Goal: Transaction & Acquisition: Purchase product/service

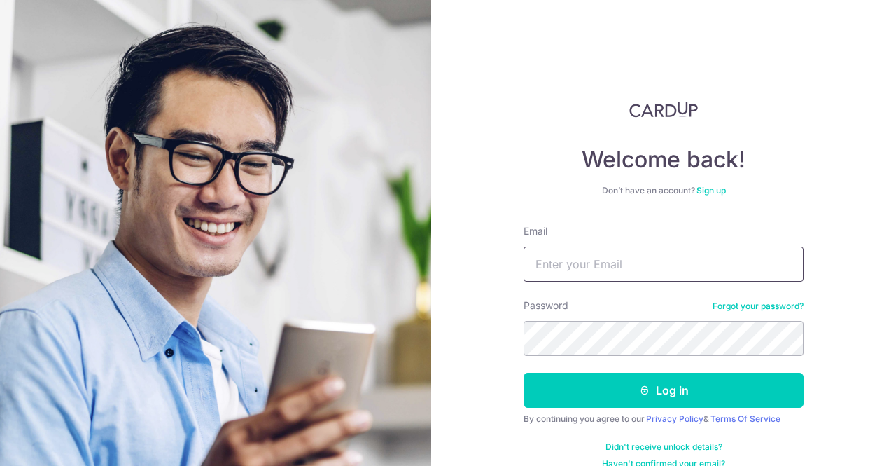
type input "cindy@wearecrane.com"
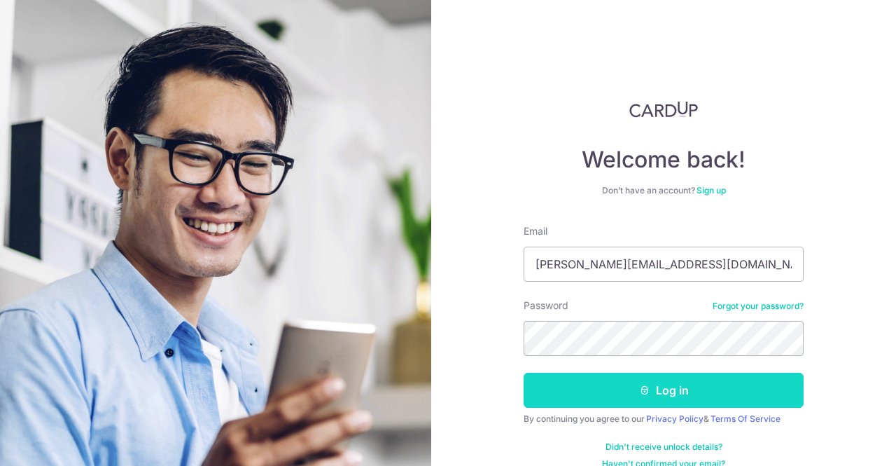
click at [673, 390] on button "Log in" at bounding box center [664, 389] width 280 height 35
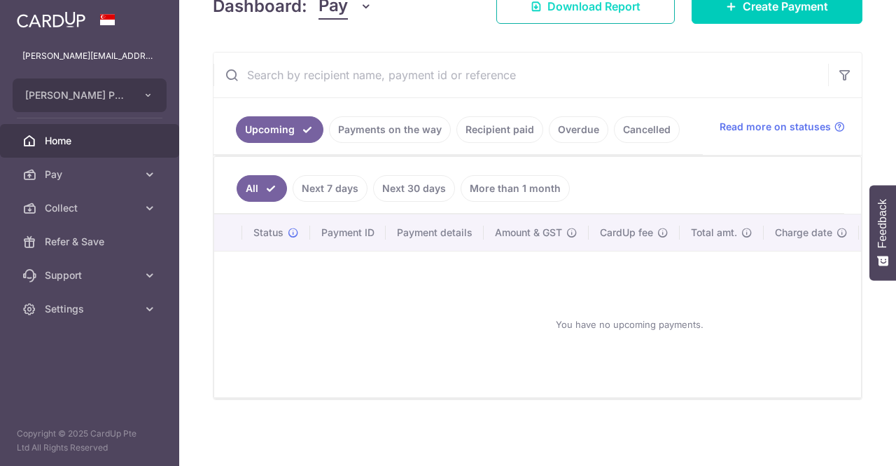
scroll to position [11, 0]
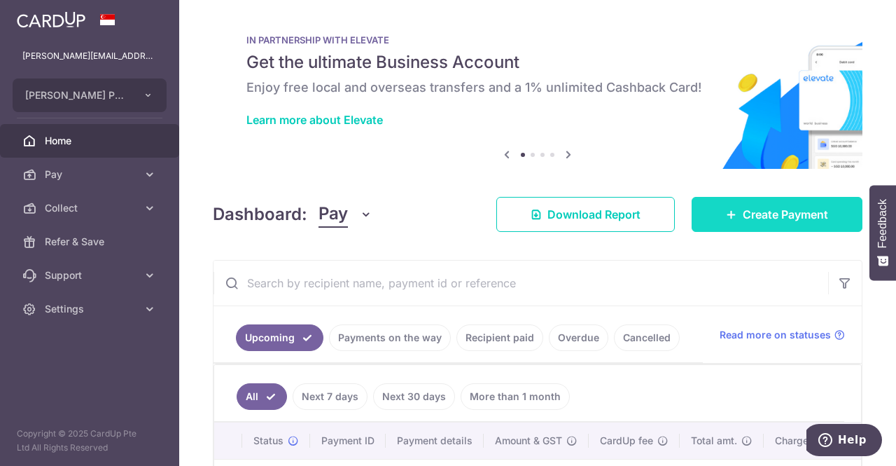
click at [743, 211] on span "Create Payment" at bounding box center [785, 214] width 85 height 17
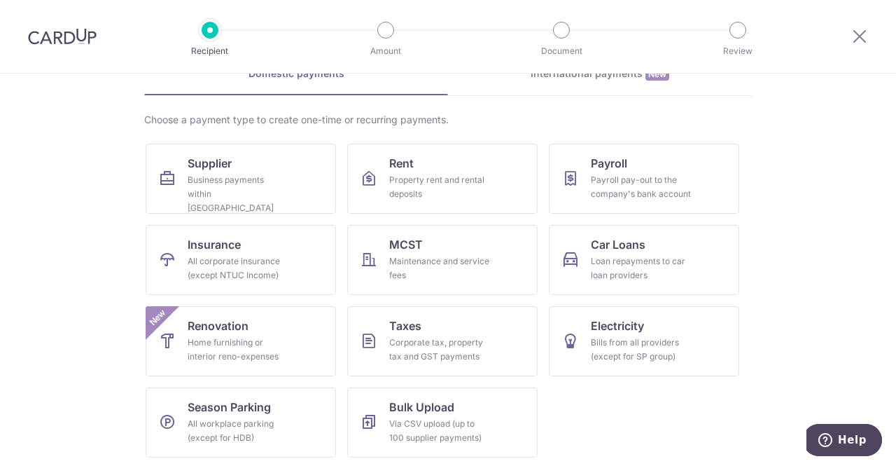
scroll to position [78, 0]
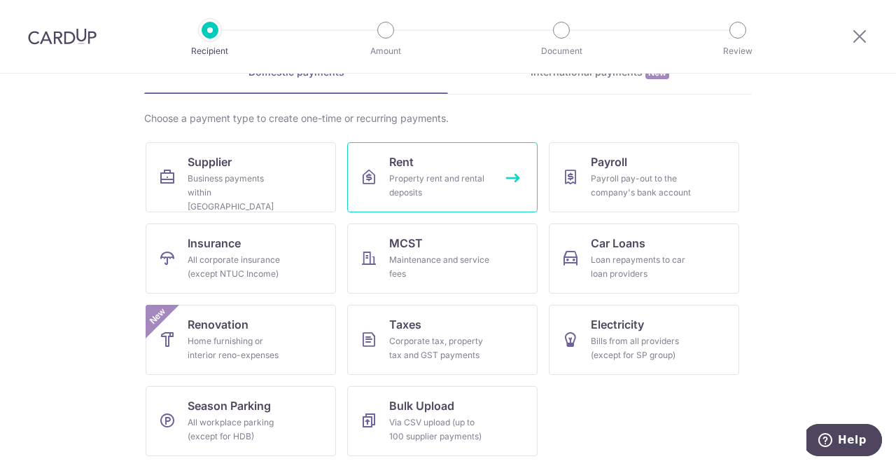
click at [420, 191] on div "Property rent and rental deposits" at bounding box center [439, 186] width 101 height 28
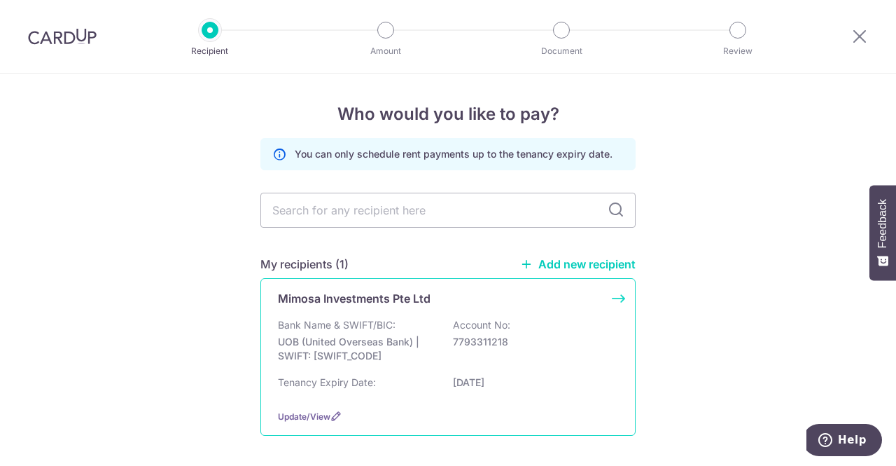
click at [416, 319] on div "Bank Name & SWIFT/BIC: UOB (United Overseas Bank) | SWIFT: UOVBSGSGXXX Account …" at bounding box center [448, 344] width 340 height 52
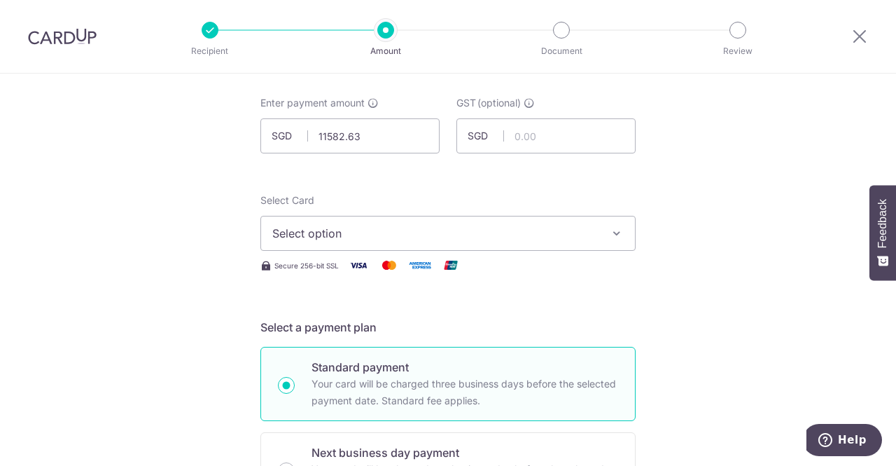
type input "11,582.63"
click at [386, 232] on span "Select option" at bounding box center [435, 233] width 326 height 17
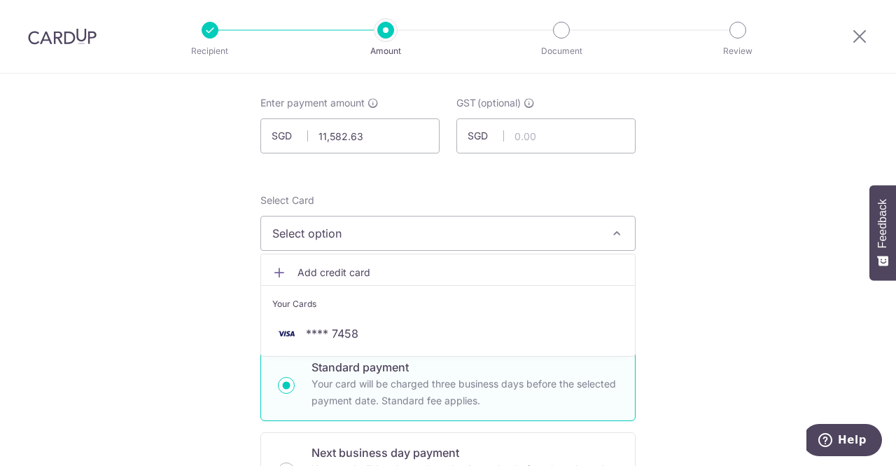
click at [387, 274] on span "Add credit card" at bounding box center [461, 272] width 326 height 14
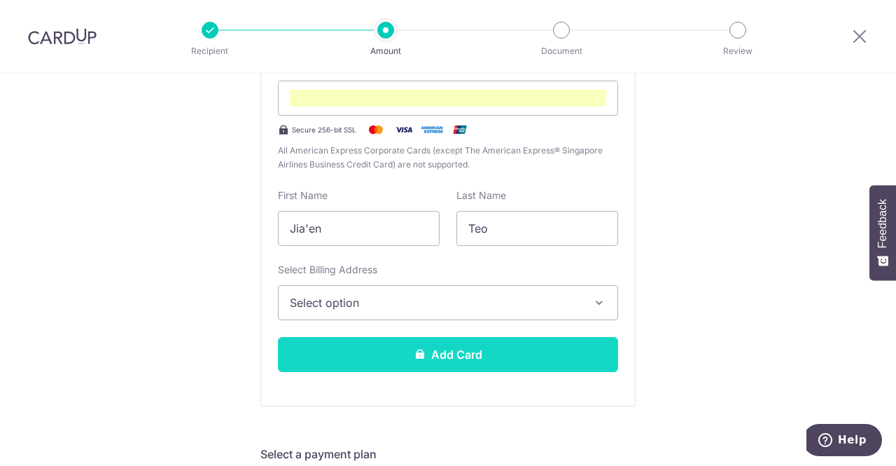
scroll to position [350, 0]
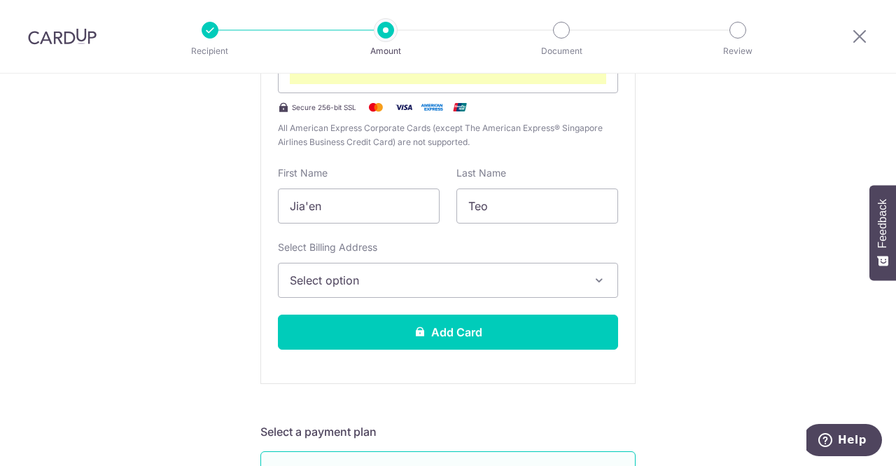
click at [368, 274] on span "Select option" at bounding box center [435, 280] width 291 height 17
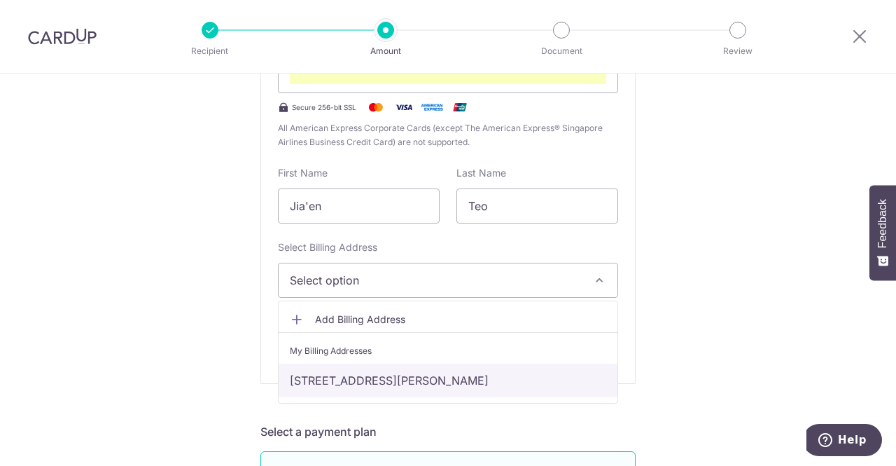
click at [367, 375] on link "19A Yarwood Avenue, Singapore, Singapore-588015" at bounding box center [448, 380] width 339 height 34
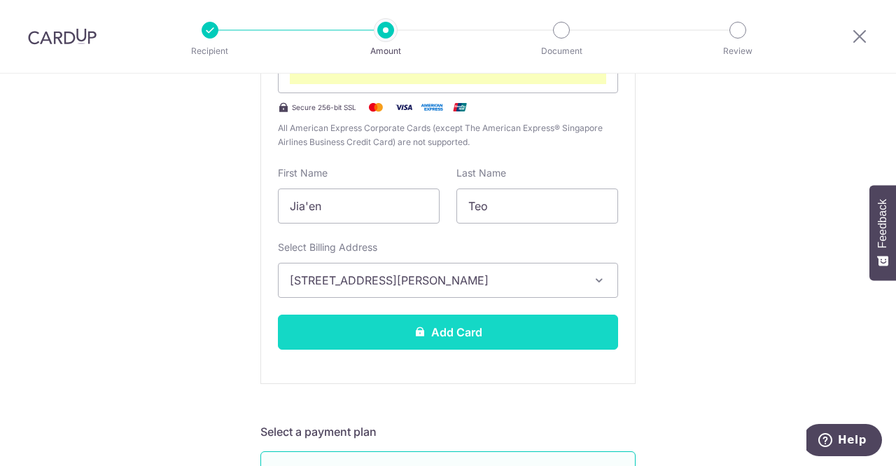
click at [403, 321] on button "Add Card" at bounding box center [448, 331] width 340 height 35
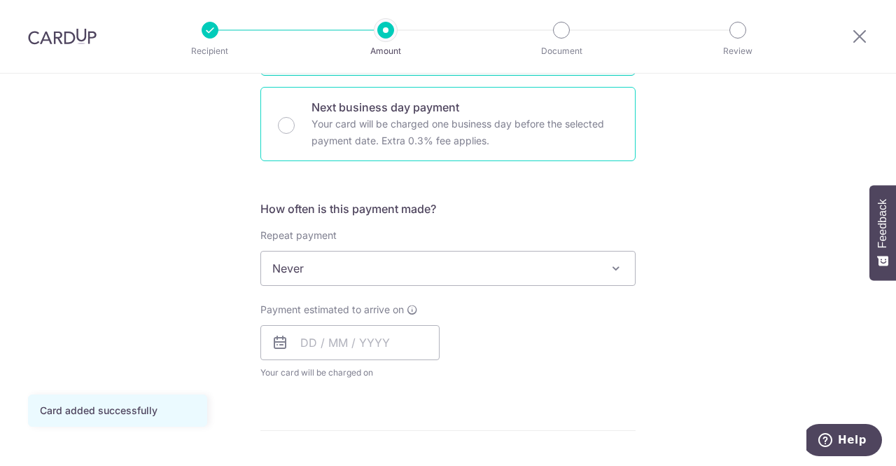
scroll to position [420, 0]
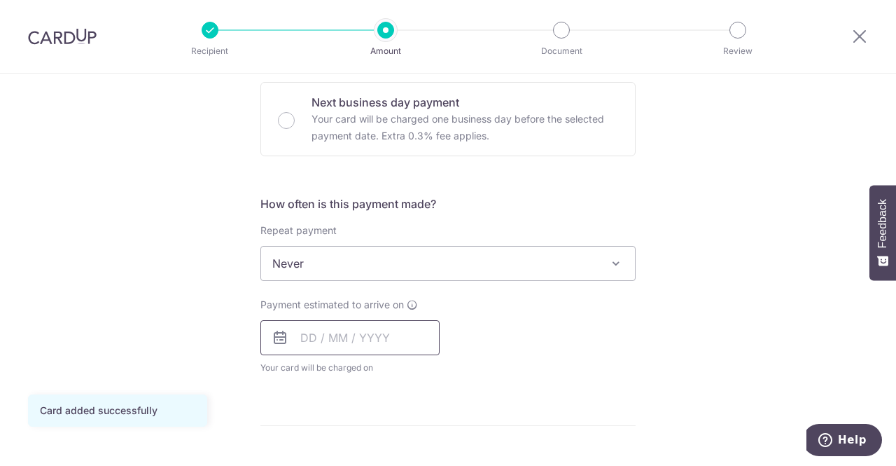
click at [353, 330] on input "text" at bounding box center [349, 337] width 179 height 35
click at [427, 435] on link "5" at bounding box center [429, 437] width 22 height 22
type input "[DATE]"
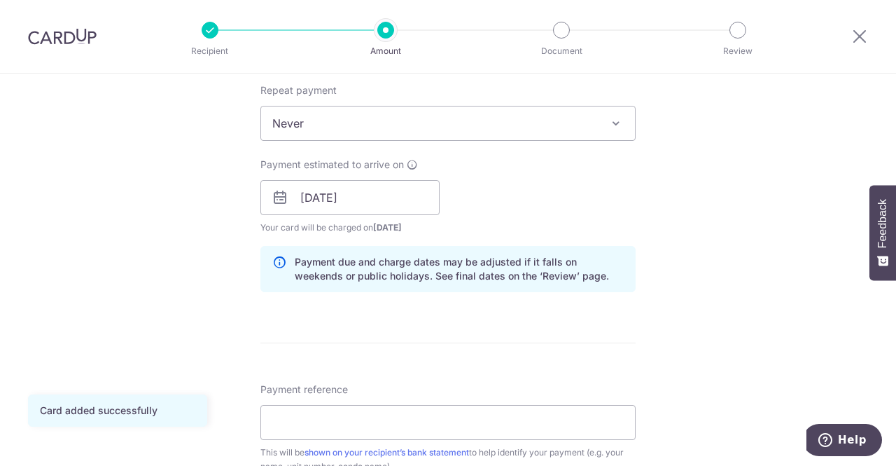
scroll to position [700, 0]
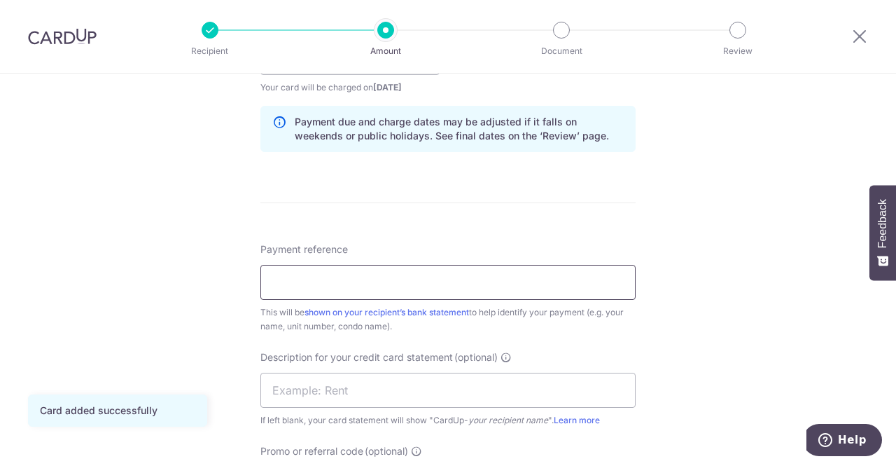
click at [391, 282] on input "Payment reference" at bounding box center [447, 282] width 375 height 35
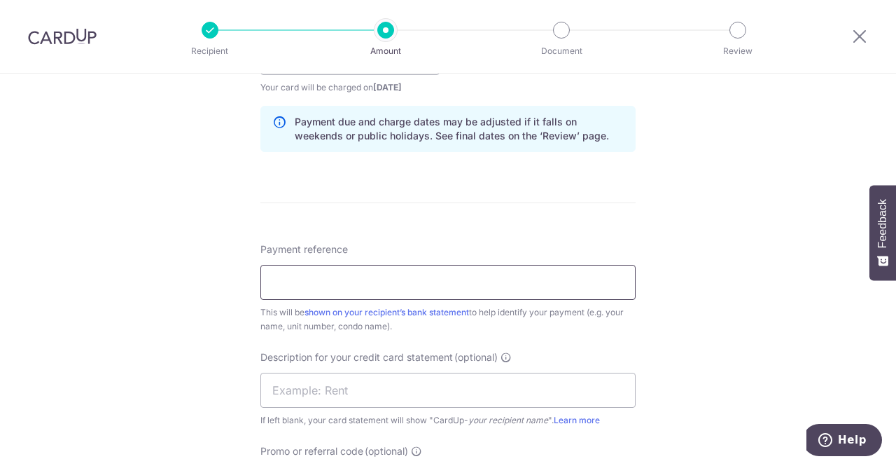
paste input "L1-2025-12"
type input "L1-2025-12"
click at [382, 379] on input "text" at bounding box center [447, 389] width 375 height 35
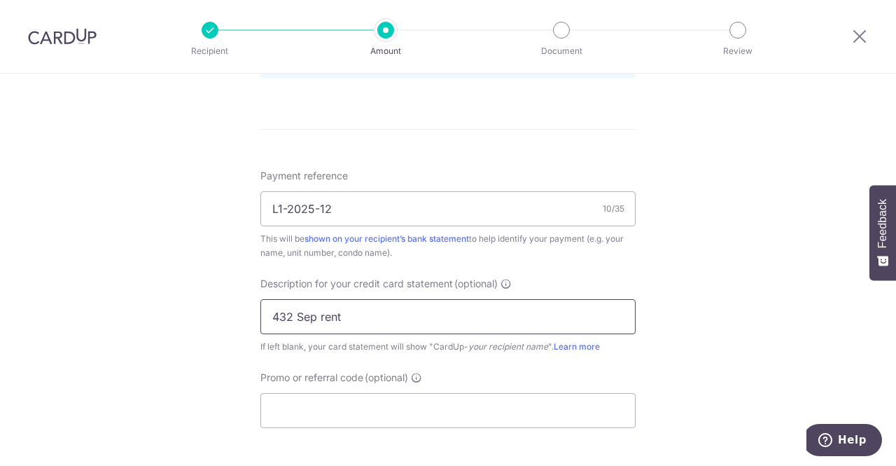
scroll to position [910, 0]
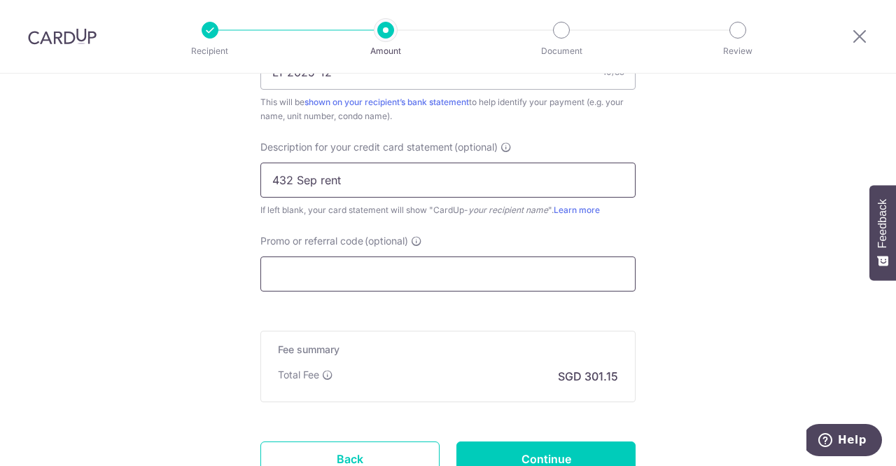
type input "432 Sep rent"
click at [367, 273] on input "Promo or referral code (optional)" at bounding box center [447, 273] width 375 height 35
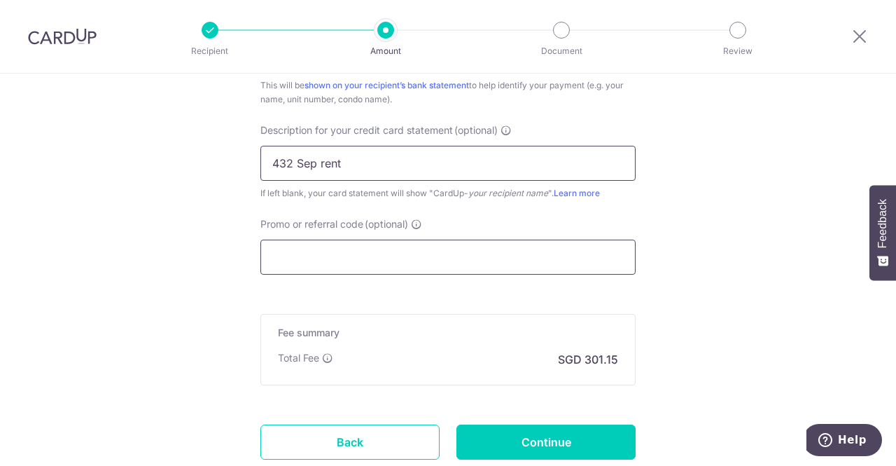
scroll to position [1022, 0]
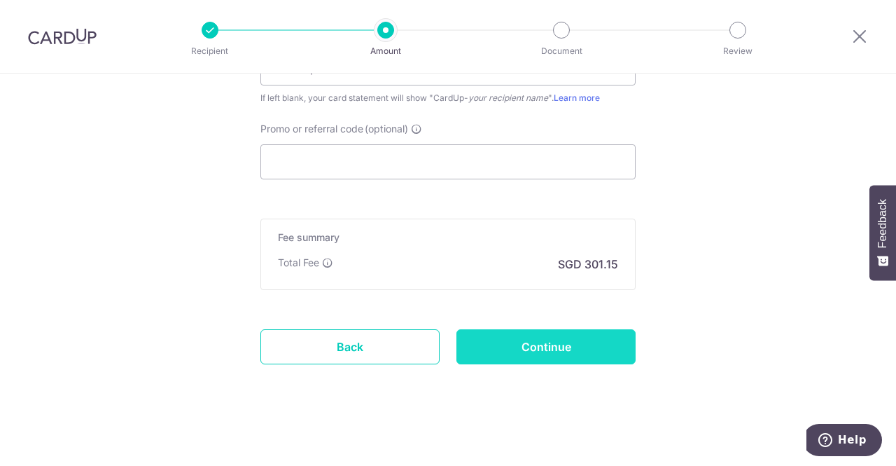
click at [539, 342] on input "Continue" at bounding box center [545, 346] width 179 height 35
type input "Create Schedule"
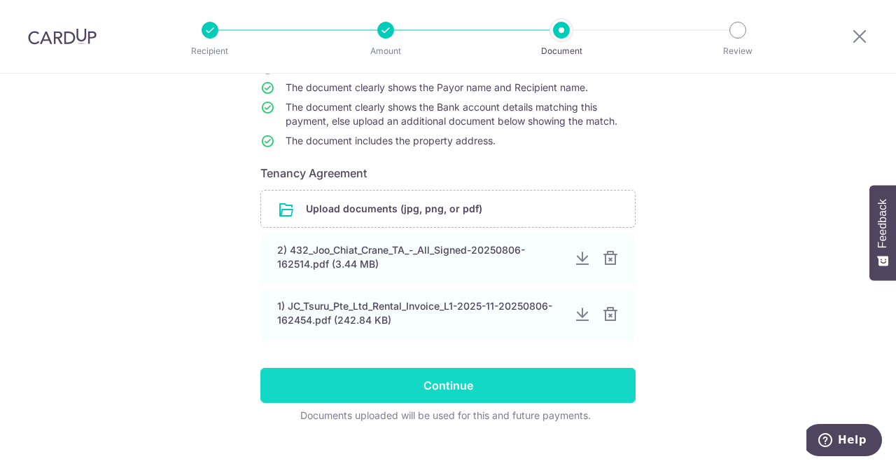
scroll to position [172, 0]
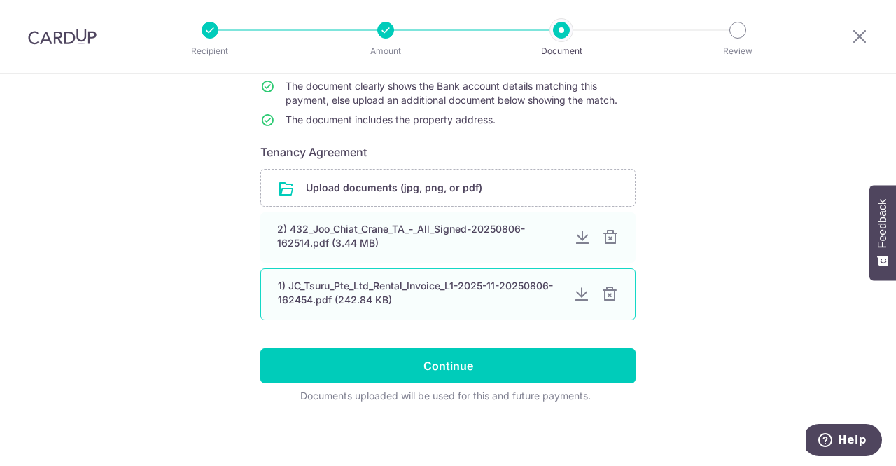
click at [606, 293] on div at bounding box center [609, 294] width 17 height 17
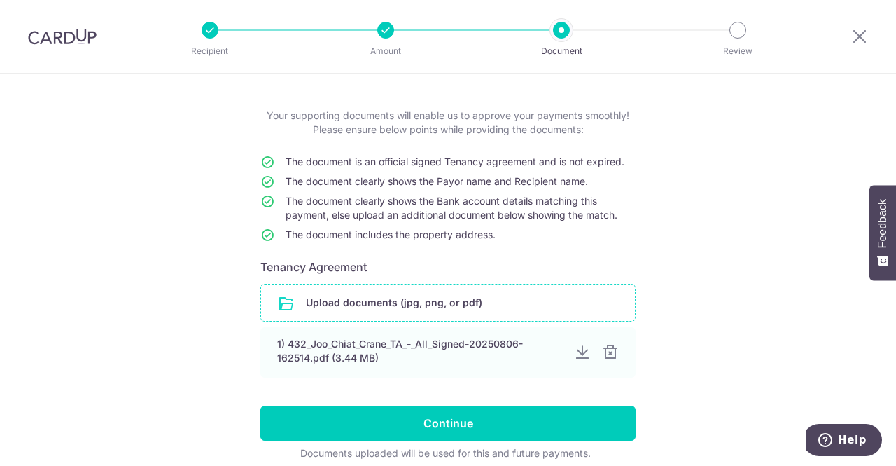
scroll to position [0, 0]
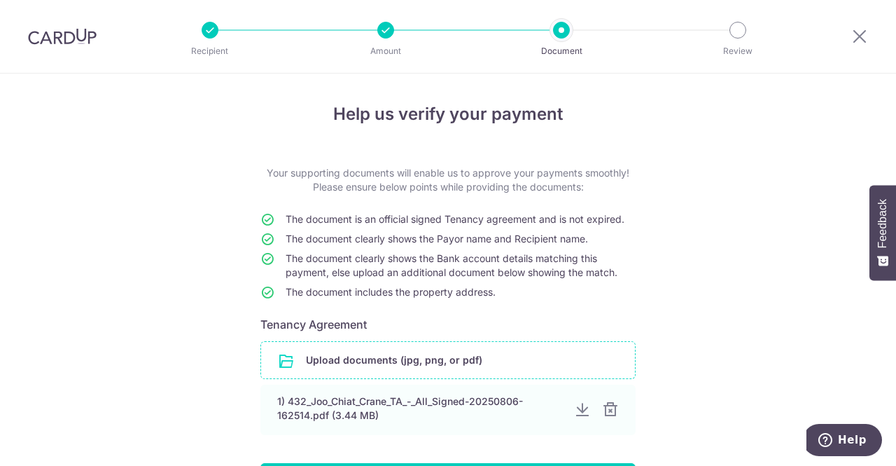
click at [421, 351] on input "file" at bounding box center [448, 360] width 374 height 36
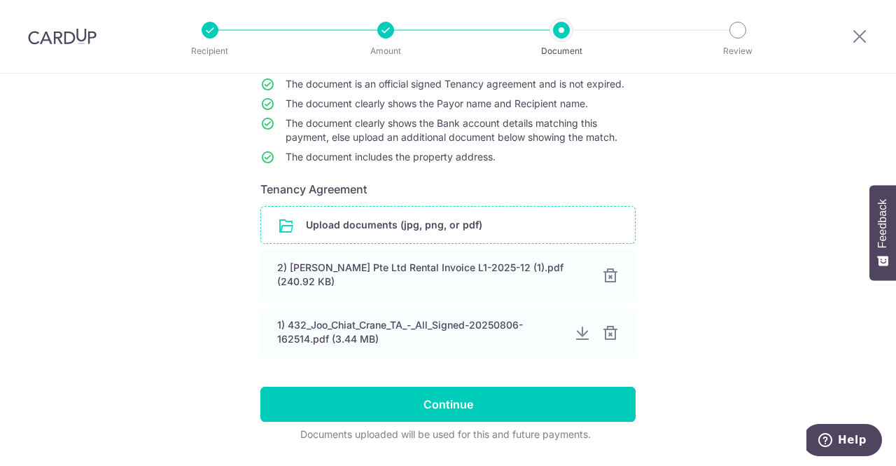
scroll to position [168, 0]
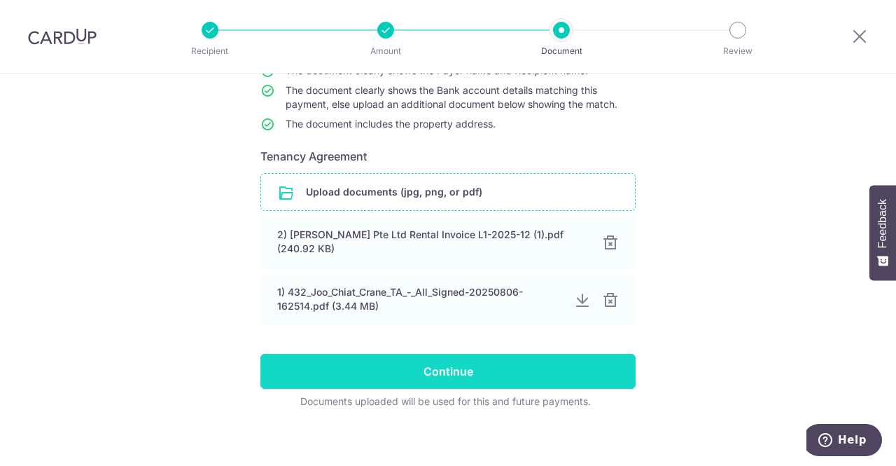
click at [468, 369] on input "Continue" at bounding box center [447, 371] width 375 height 35
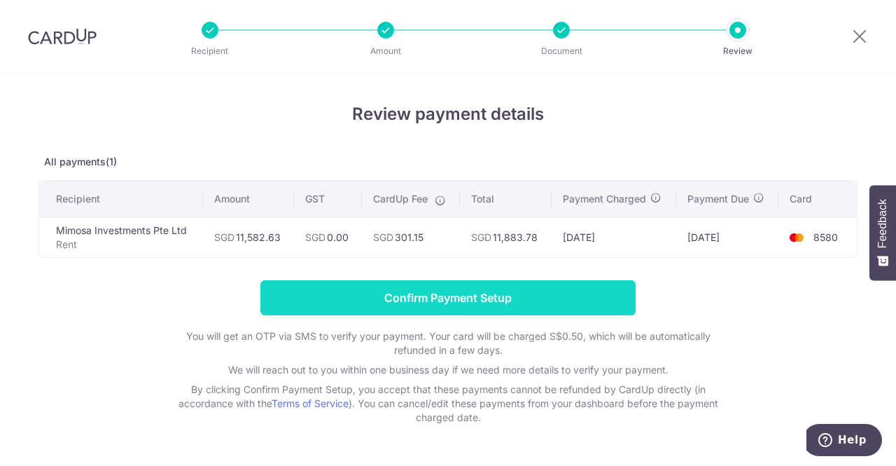
click at [459, 296] on input "Confirm Payment Setup" at bounding box center [447, 297] width 375 height 35
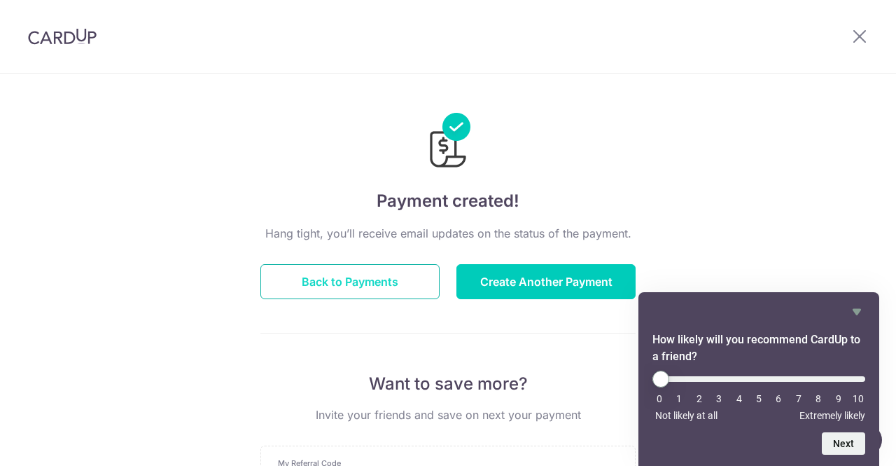
click at [358, 283] on button "Back to Payments" at bounding box center [349, 281] width 179 height 35
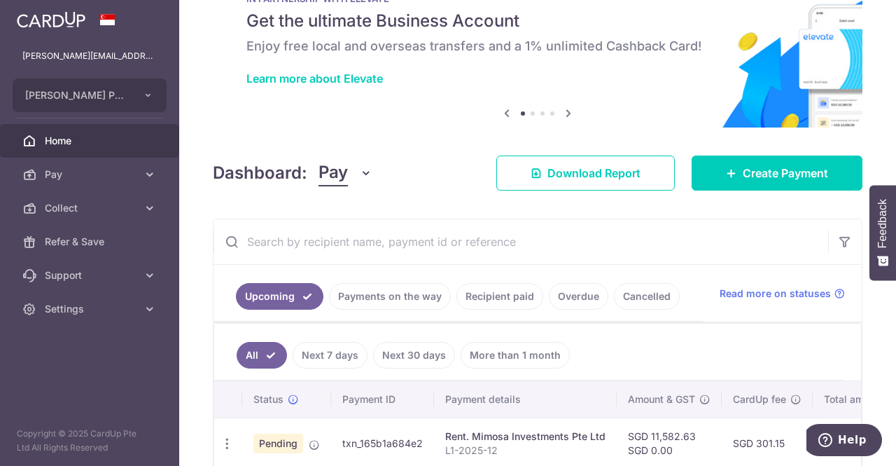
scroll to position [125, 0]
